Goal: Transaction & Acquisition: Purchase product/service

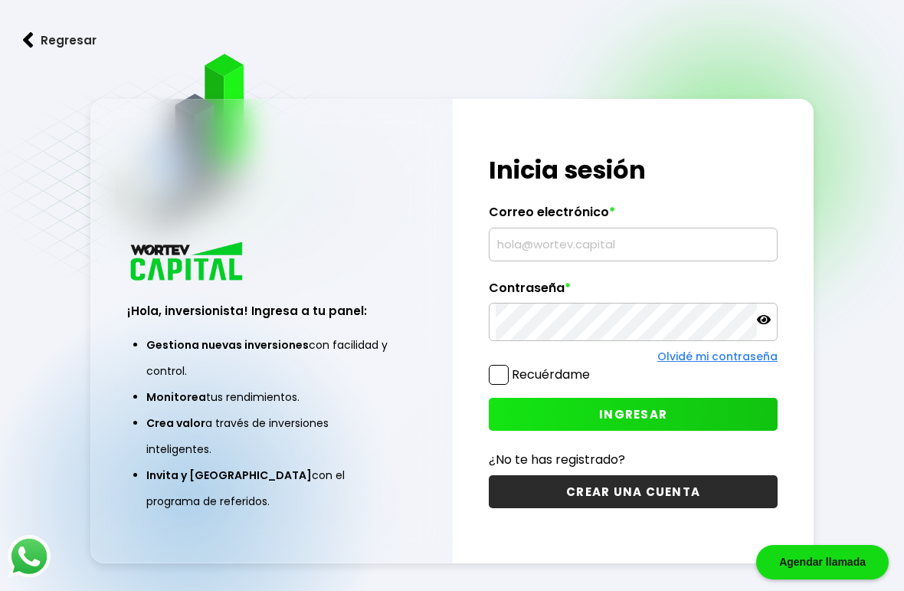
click at [617, 260] on input "text" at bounding box center [633, 244] width 275 height 32
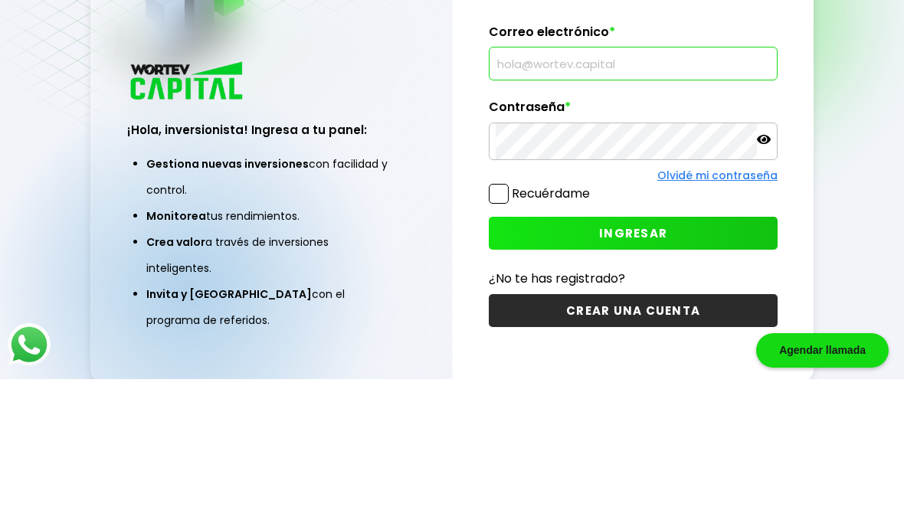
scroll to position [77, 0]
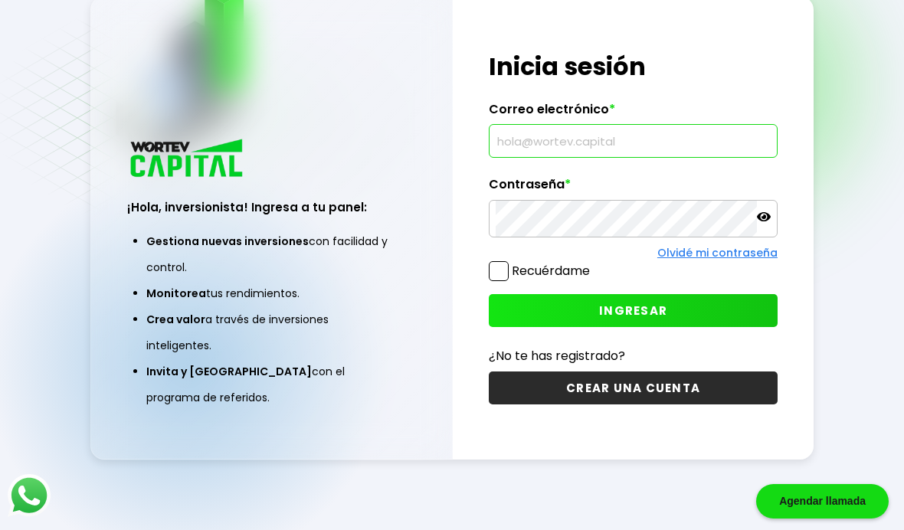
type input "[EMAIL_ADDRESS][DOMAIN_NAME]"
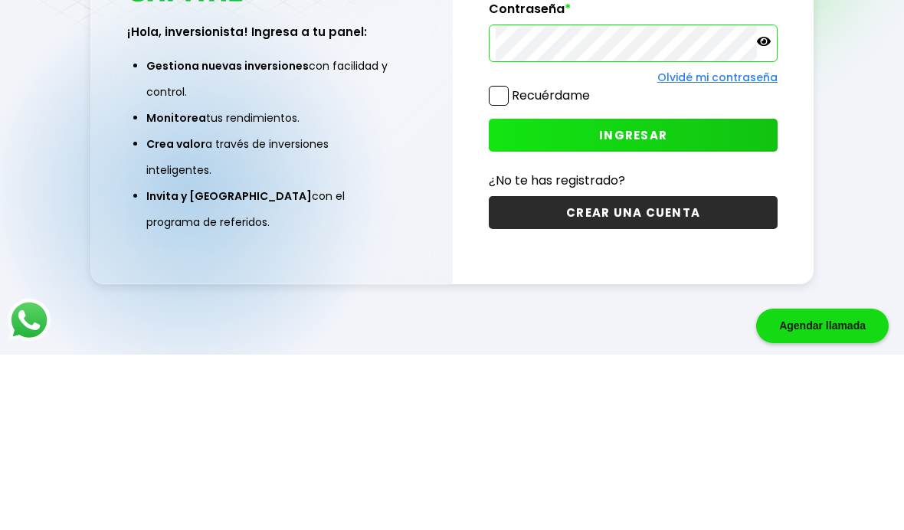
click at [653, 303] on span "INGRESAR" at bounding box center [633, 311] width 68 height 16
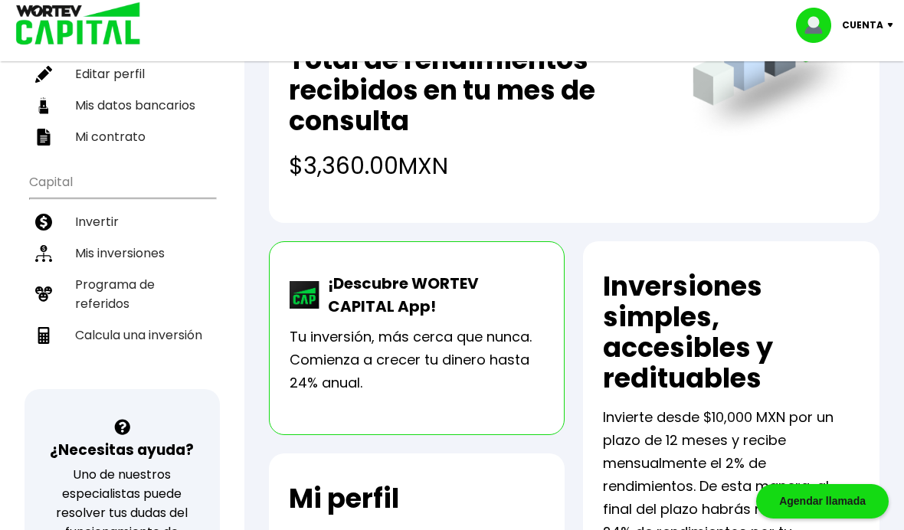
scroll to position [196, 0]
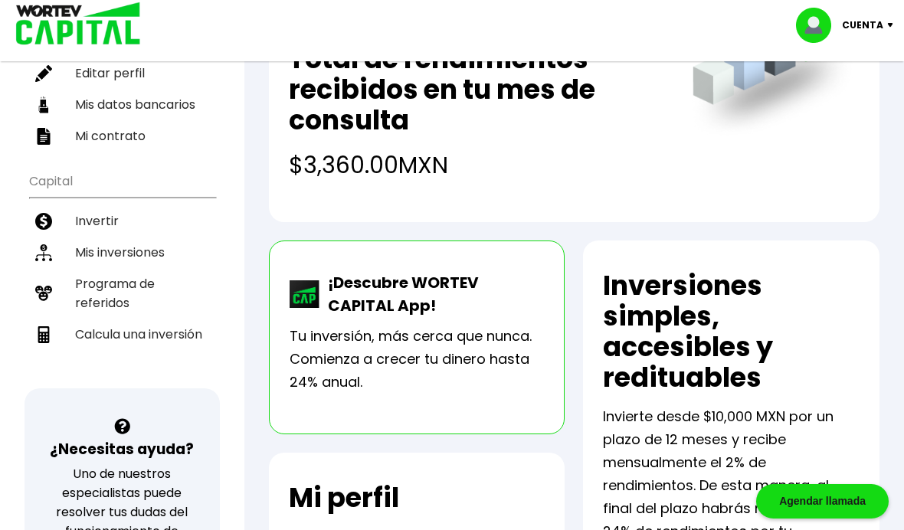
click at [135, 257] on li "Mis inversiones" at bounding box center [122, 252] width 186 height 31
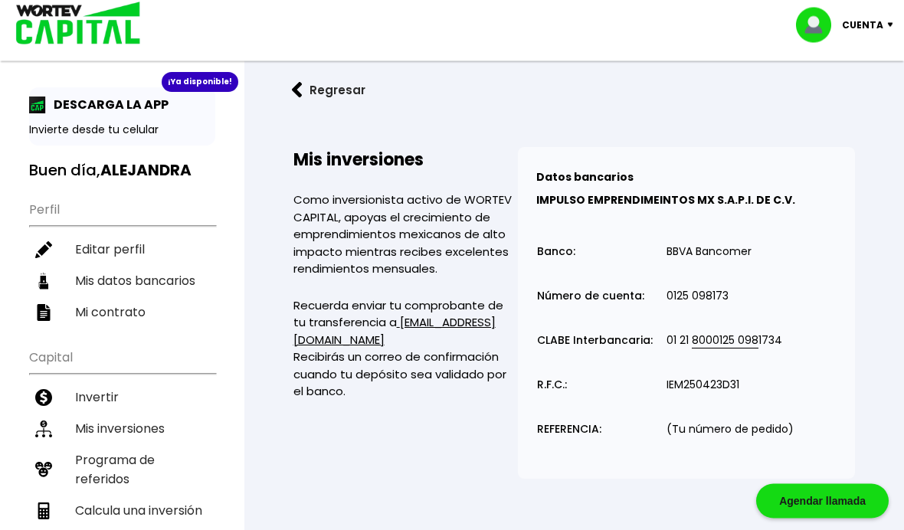
scroll to position [20, 0]
click at [96, 404] on li "Invertir" at bounding box center [122, 397] width 186 height 31
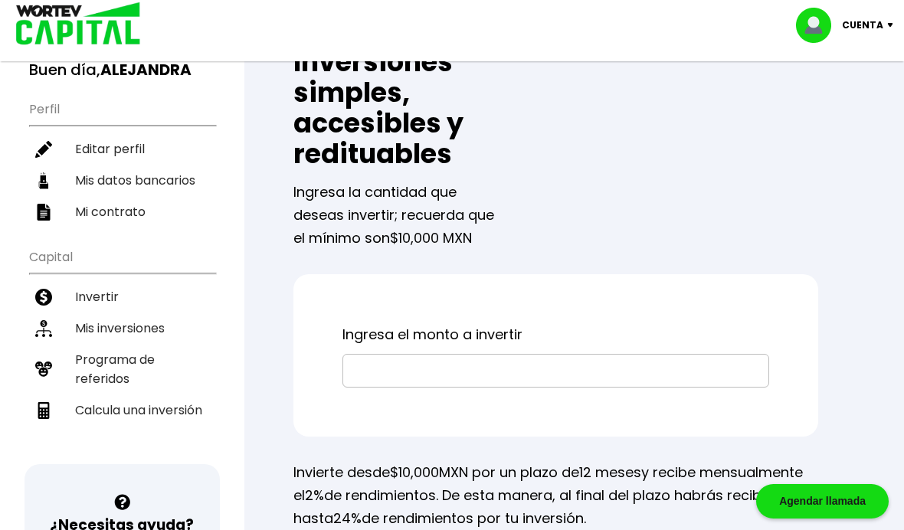
scroll to position [107, 0]
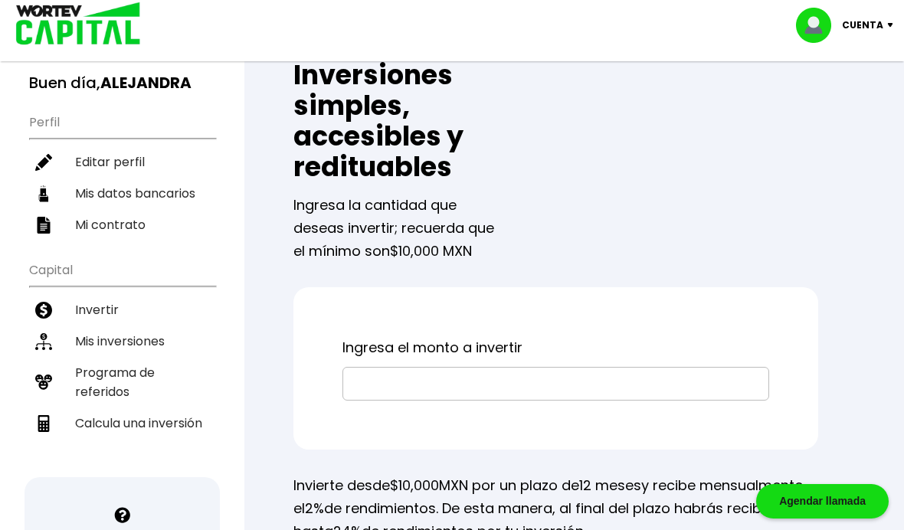
click at [482, 395] on input "text" at bounding box center [555, 384] width 413 height 32
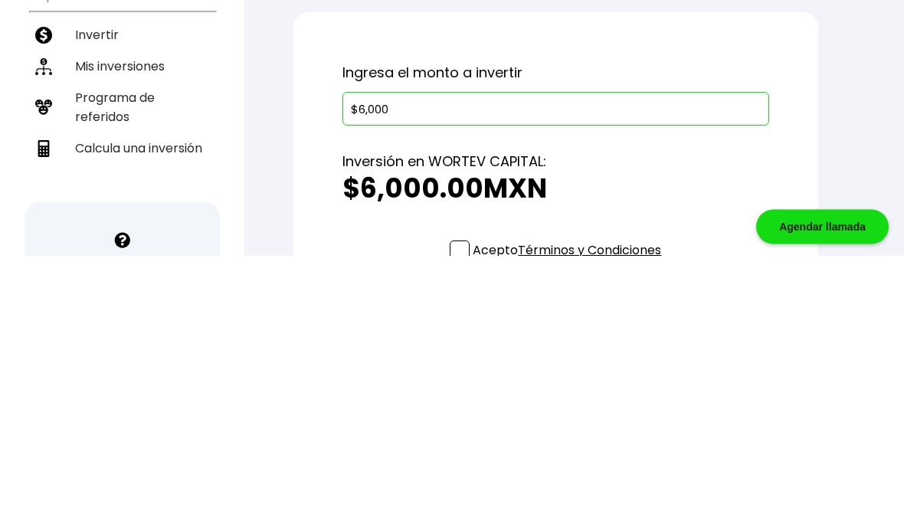
type input "$60,000"
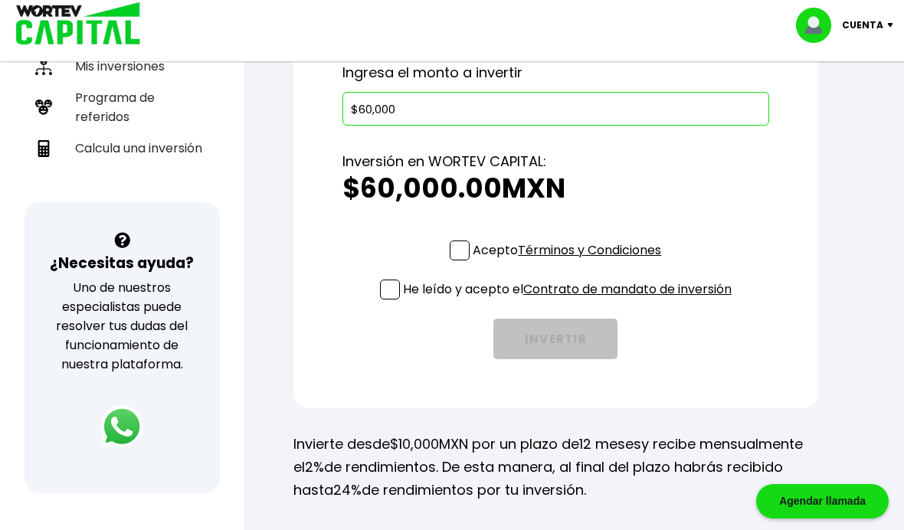
click at [458, 260] on span at bounding box center [460, 251] width 20 height 20
click at [570, 262] on input "Acepto Términos y Condiciones" at bounding box center [570, 262] width 0 height 0
click at [389, 292] on span at bounding box center [390, 290] width 20 height 20
click at [570, 301] on input "He leído y acepto el Contrato de mandato de inversión" at bounding box center [570, 301] width 0 height 0
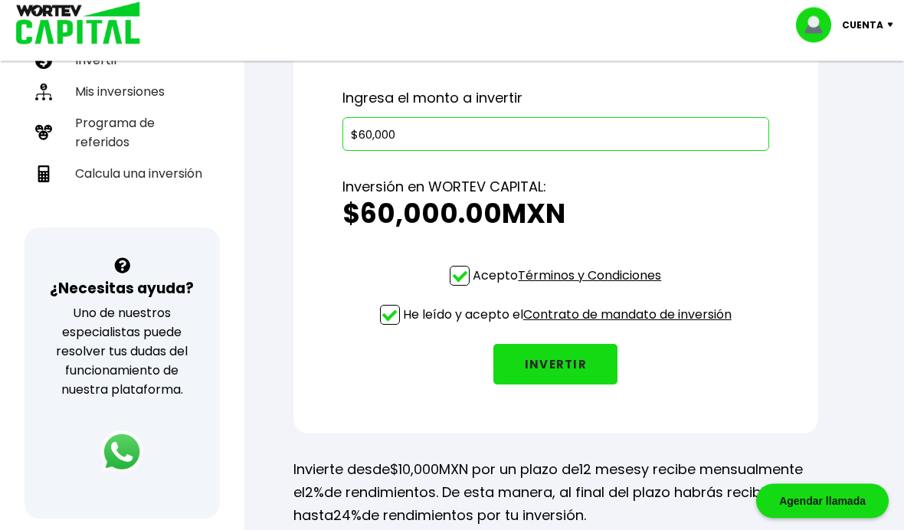
scroll to position [357, 0]
click at [562, 369] on button "INVERTIR" at bounding box center [555, 364] width 124 height 41
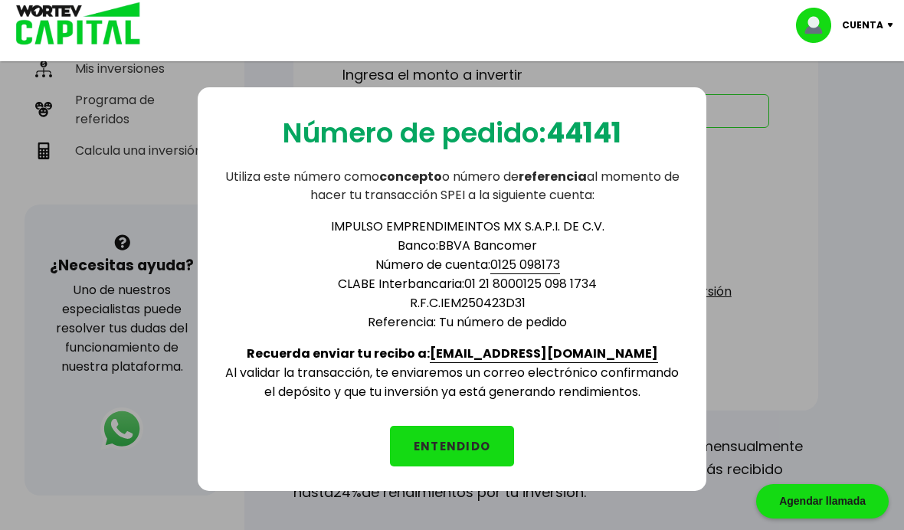
scroll to position [372, 0]
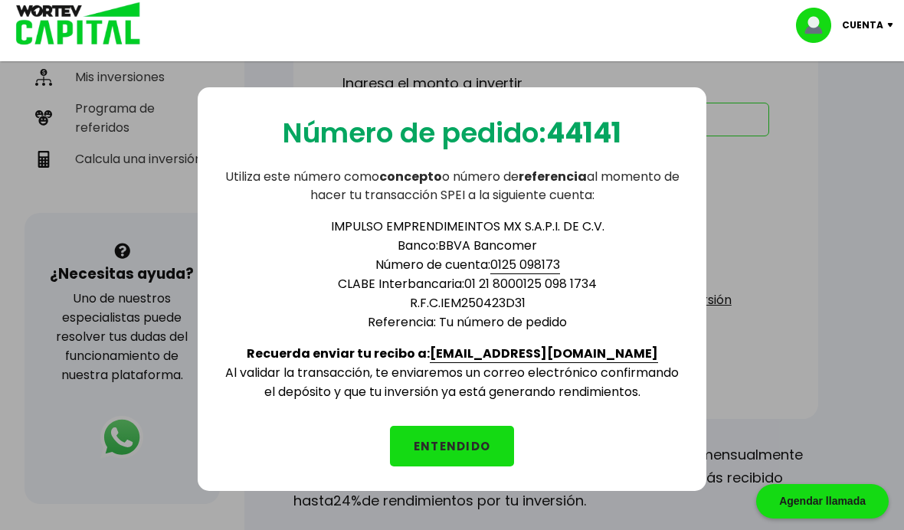
click at [472, 445] on button "ENTENDIDO" at bounding box center [452, 446] width 124 height 41
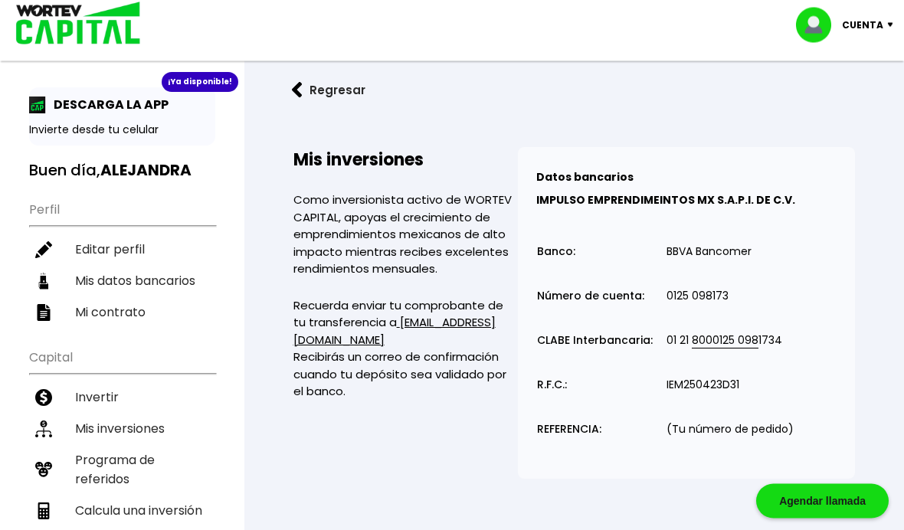
scroll to position [20, 0]
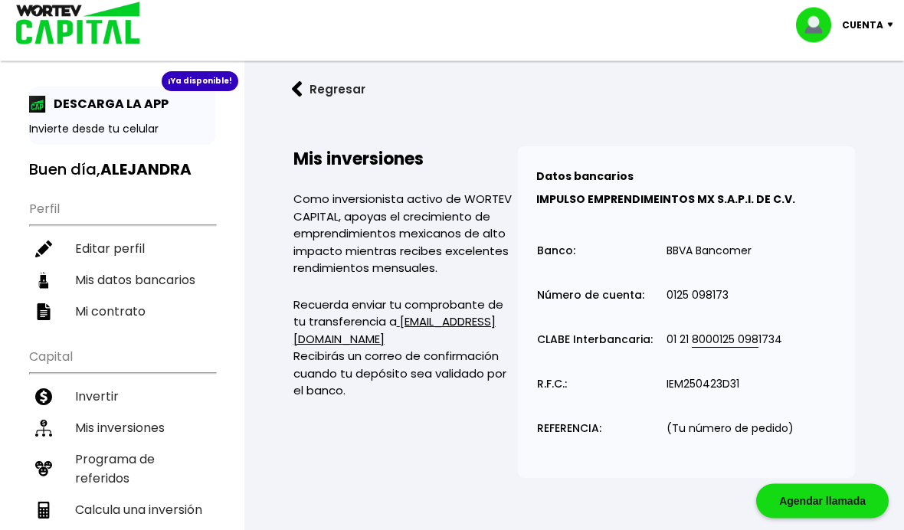
click at [126, 433] on li "Mis inversiones" at bounding box center [122, 428] width 186 height 31
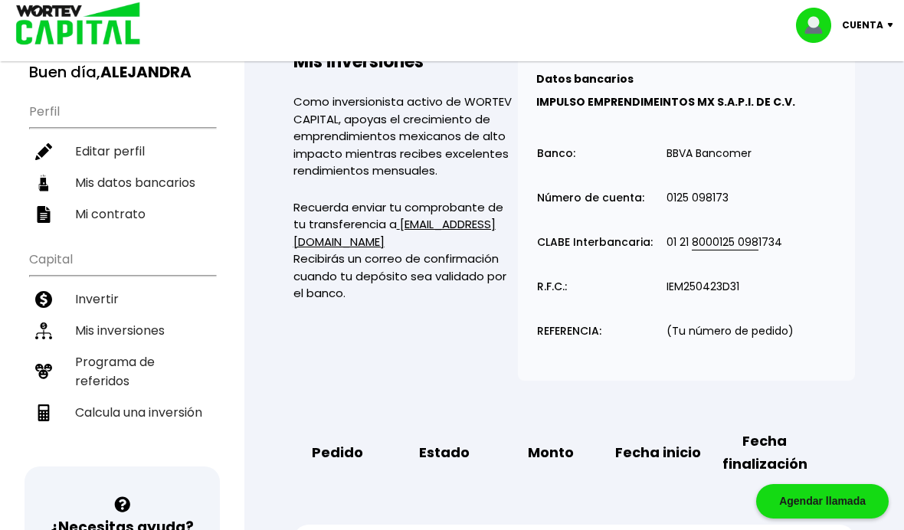
scroll to position [0, 0]
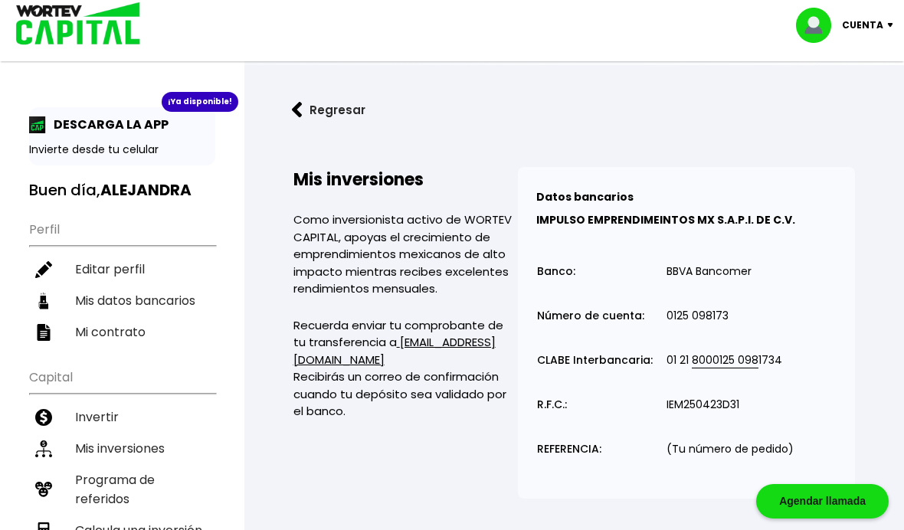
click at [157, 194] on b "ALEJANDRA" at bounding box center [145, 189] width 91 height 21
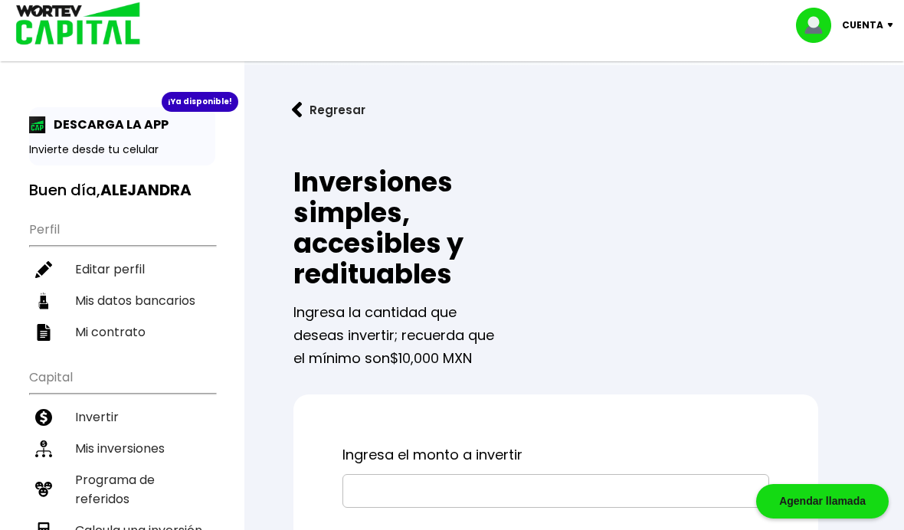
click at [297, 108] on img at bounding box center [297, 110] width 11 height 16
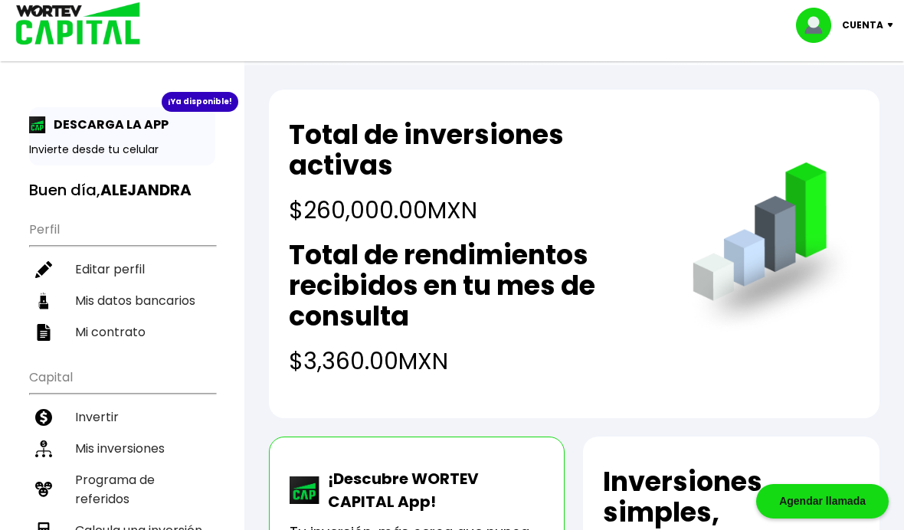
click at [878, 22] on p "Cuenta" at bounding box center [862, 25] width 41 height 23
click at [843, 110] on li "Cerrar sesión" at bounding box center [846, 102] width 123 height 31
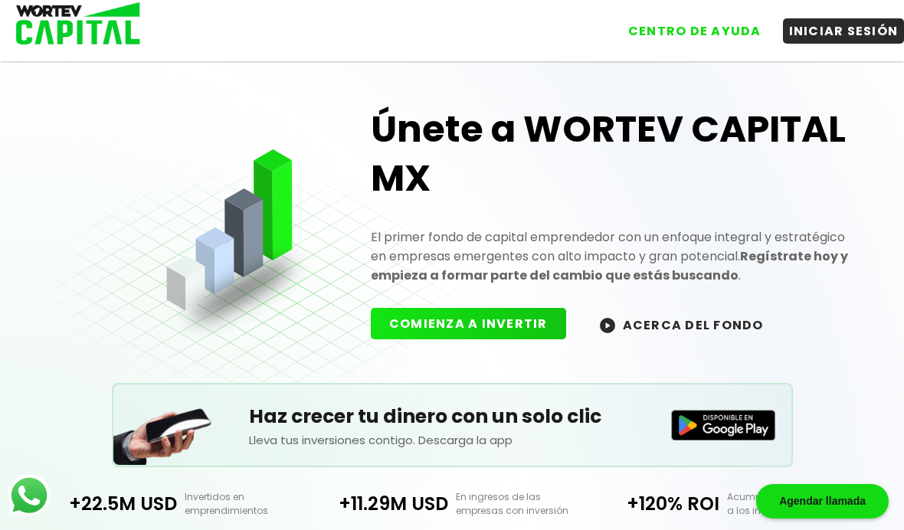
scroll to position [63, 0]
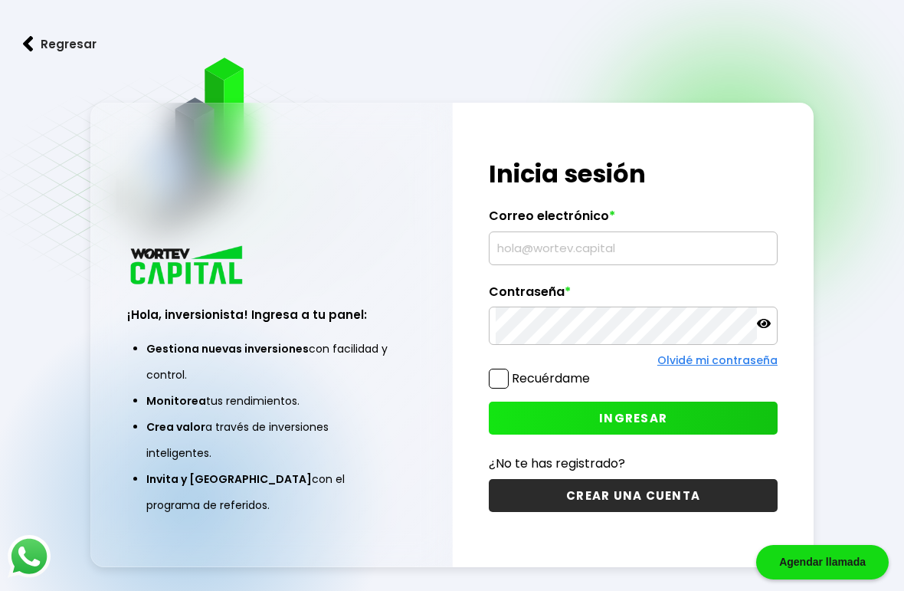
click at [615, 264] on input "text" at bounding box center [633, 248] width 275 height 32
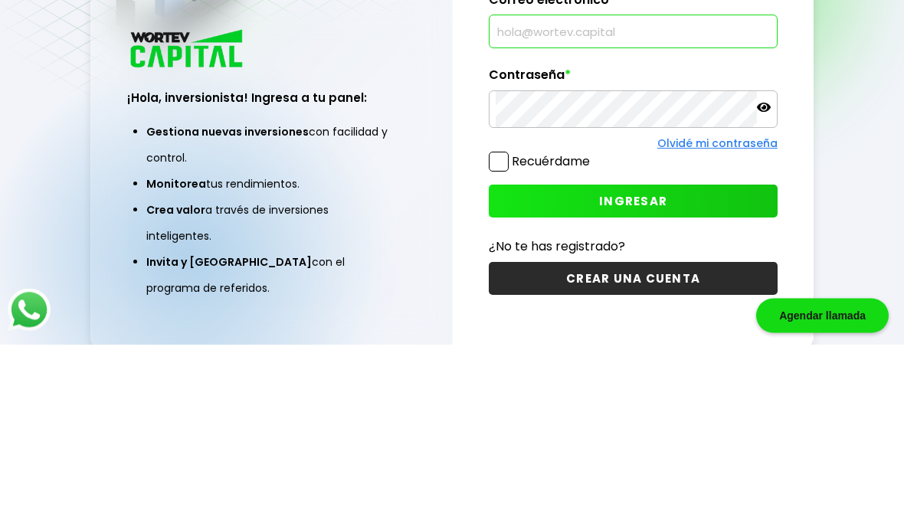
scroll to position [139, 0]
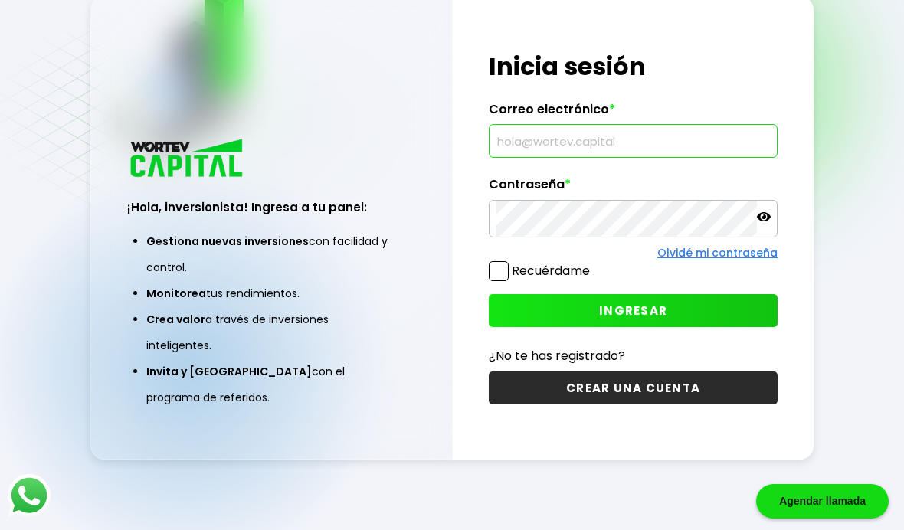
type input "[EMAIL_ADDRESS][DOMAIN_NAME]"
click at [650, 303] on span "INGRESAR" at bounding box center [633, 311] width 68 height 16
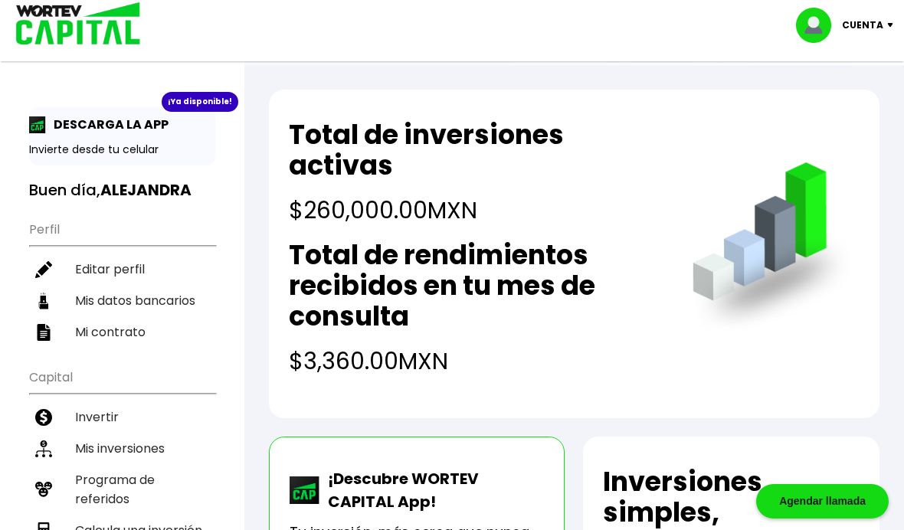
click at [119, 451] on li "Mis inversiones" at bounding box center [122, 448] width 186 height 31
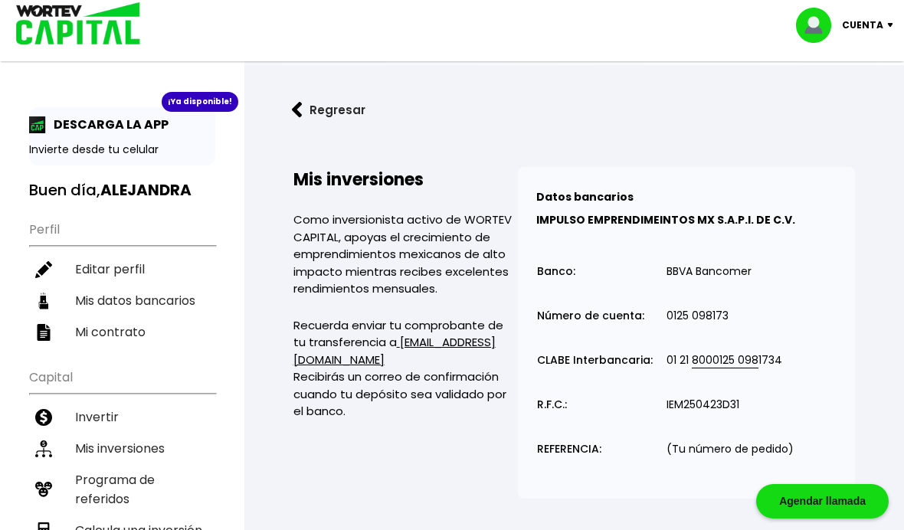
click at [867, 25] on p "Cuenta" at bounding box center [862, 25] width 41 height 23
click at [850, 103] on li "Cerrar sesión" at bounding box center [846, 102] width 123 height 31
